Goal: Information Seeking & Learning: Learn about a topic

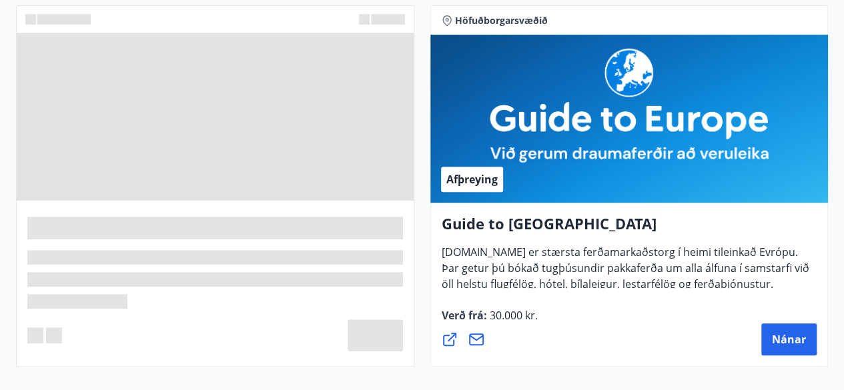
scroll to position [167, 0]
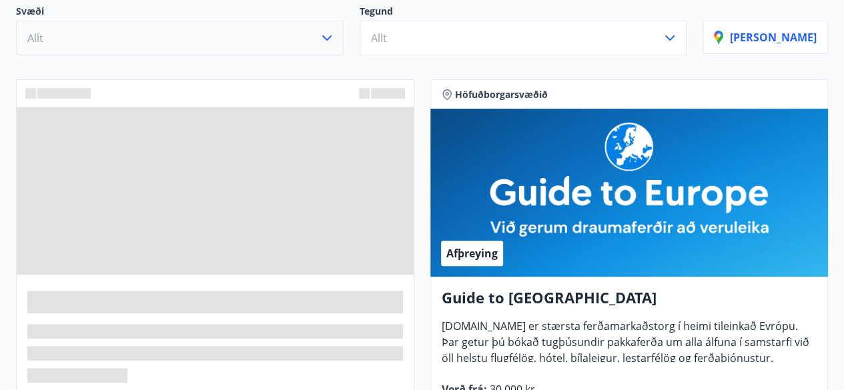
click at [151, 35] on button "Allt" at bounding box center [180, 38] width 328 height 35
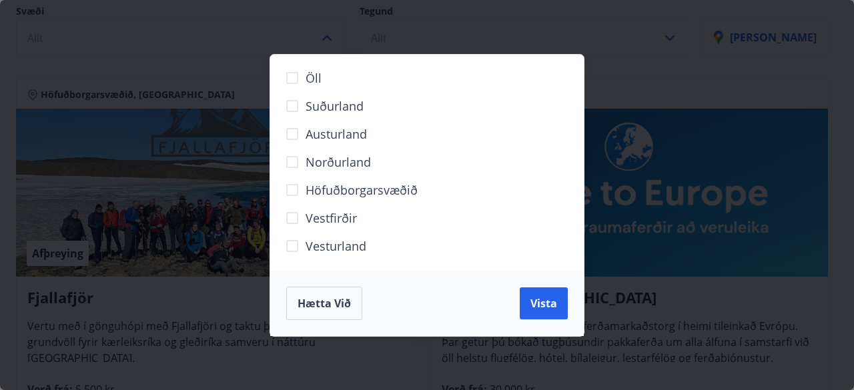
click at [346, 107] on span "Suðurland" at bounding box center [335, 105] width 58 height 17
click at [318, 158] on span "Norðurland" at bounding box center [338, 161] width 65 height 17
click at [552, 298] on span "Vista" at bounding box center [543, 303] width 27 height 15
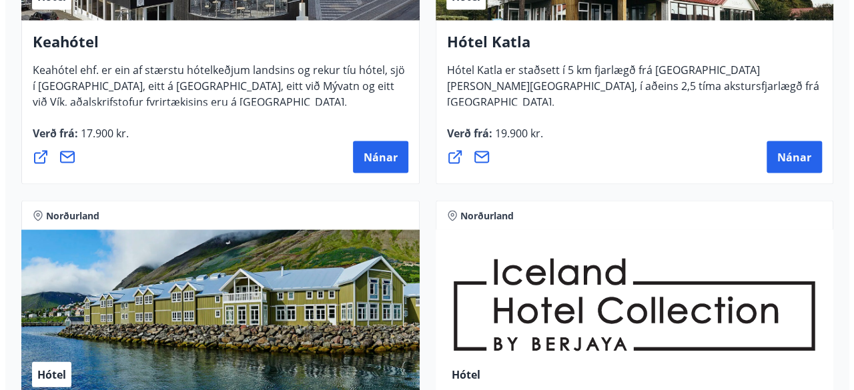
scroll to position [1219, 0]
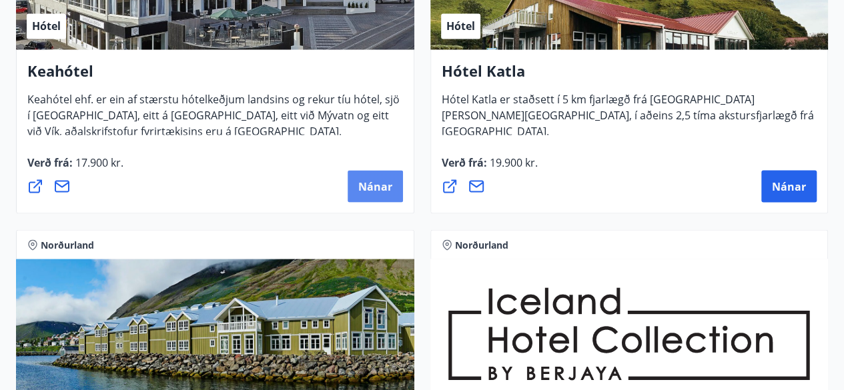
click at [371, 190] on span "Nánar" at bounding box center [375, 186] width 34 height 15
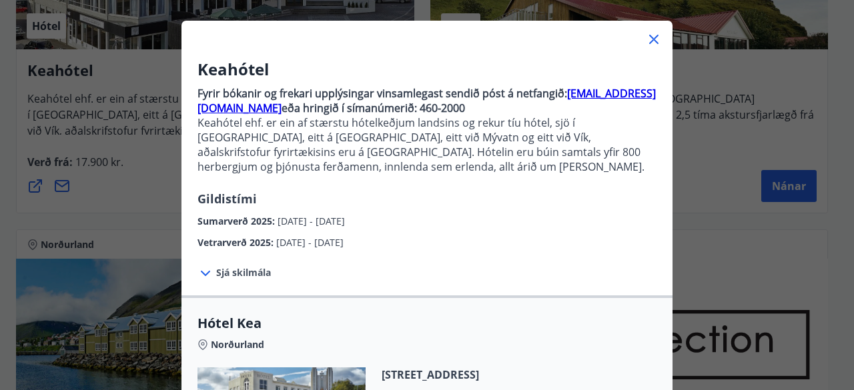
scroll to position [61, 0]
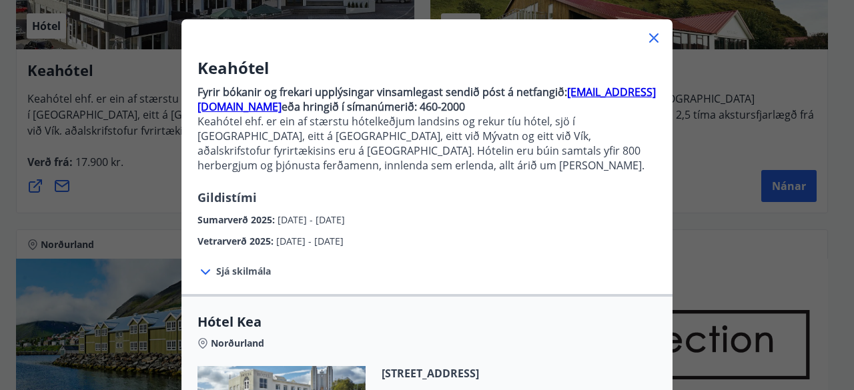
click at [239, 270] on span "Sjá skilmála" at bounding box center [243, 271] width 55 height 13
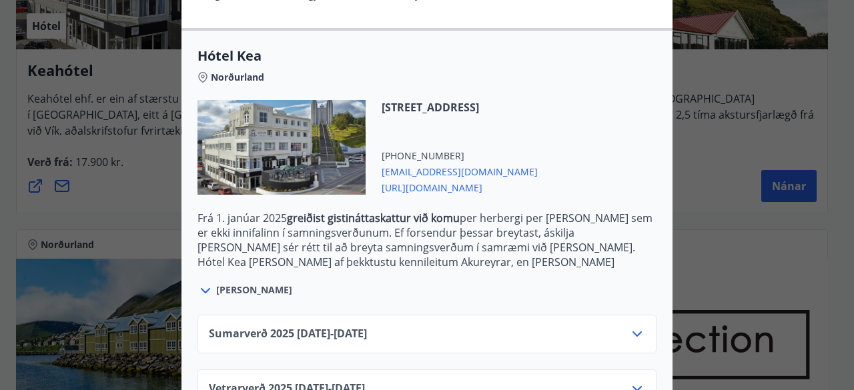
scroll to position [490, 0]
